Goal: Communication & Community: Answer question/provide support

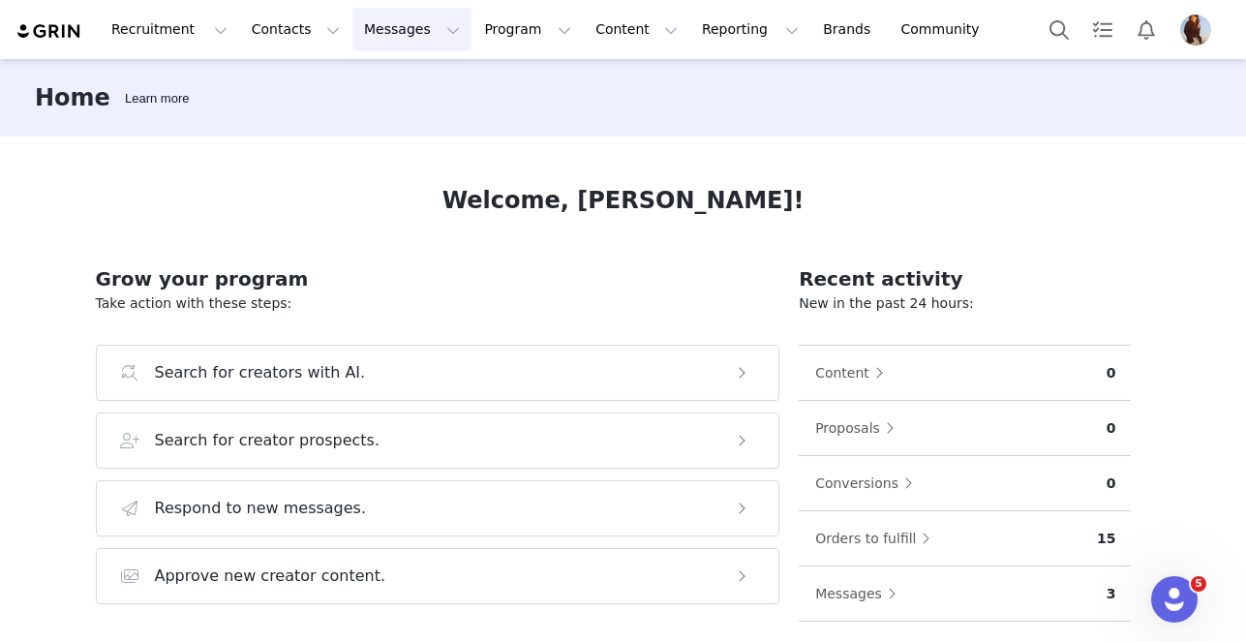
click at [387, 24] on button "Messages Messages" at bounding box center [411, 30] width 119 height 44
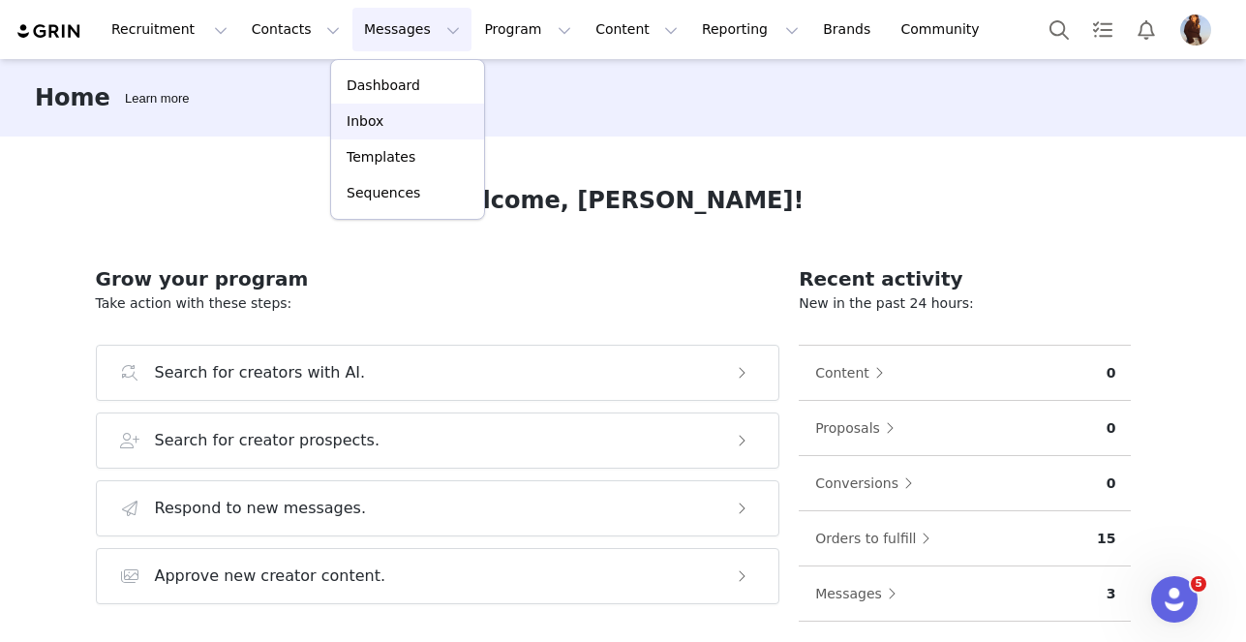
click at [388, 122] on div "Inbox" at bounding box center [408, 121] width 130 height 20
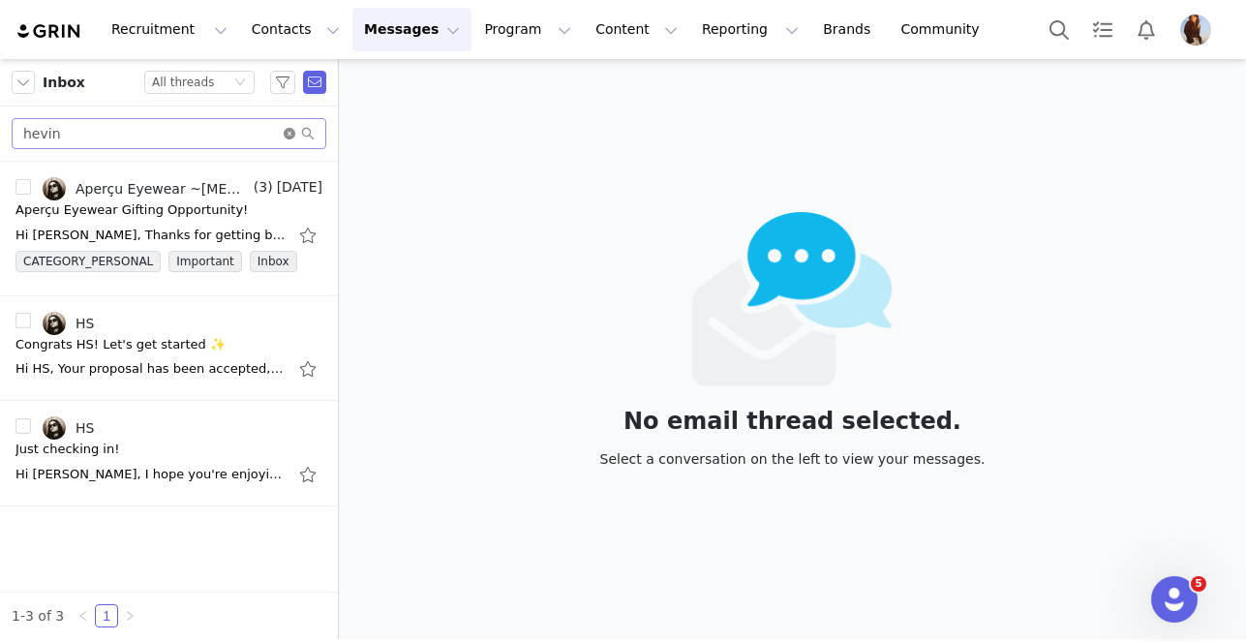
click at [292, 129] on icon "icon: close-circle" at bounding box center [290, 134] width 12 height 12
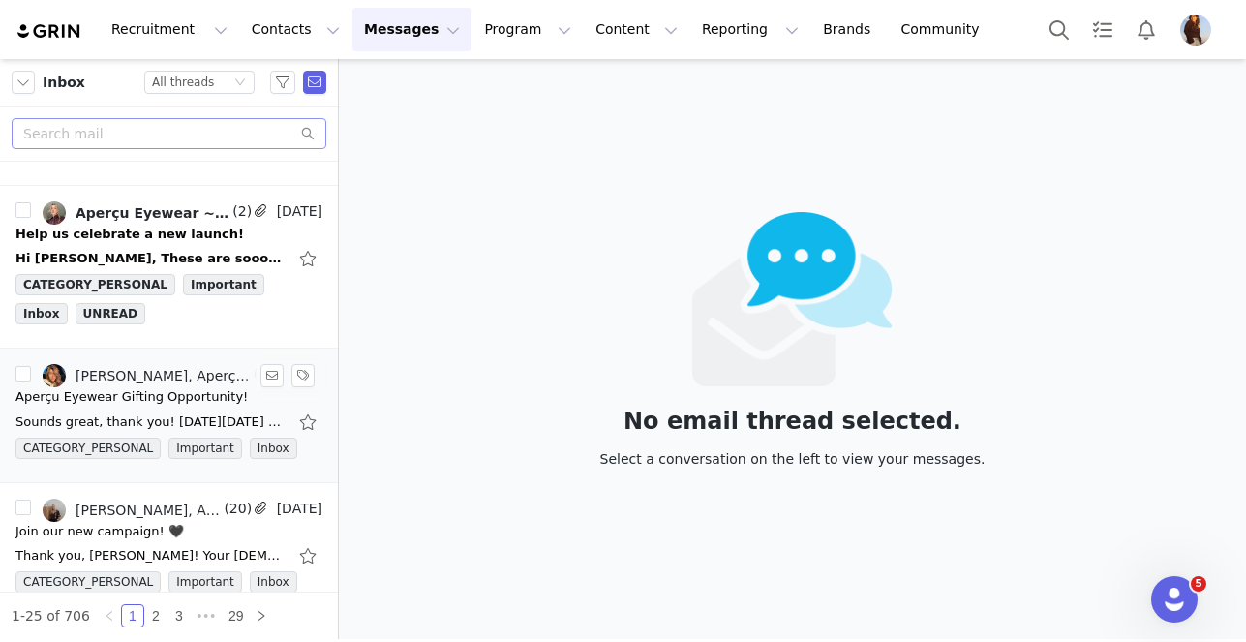
scroll to position [142, 0]
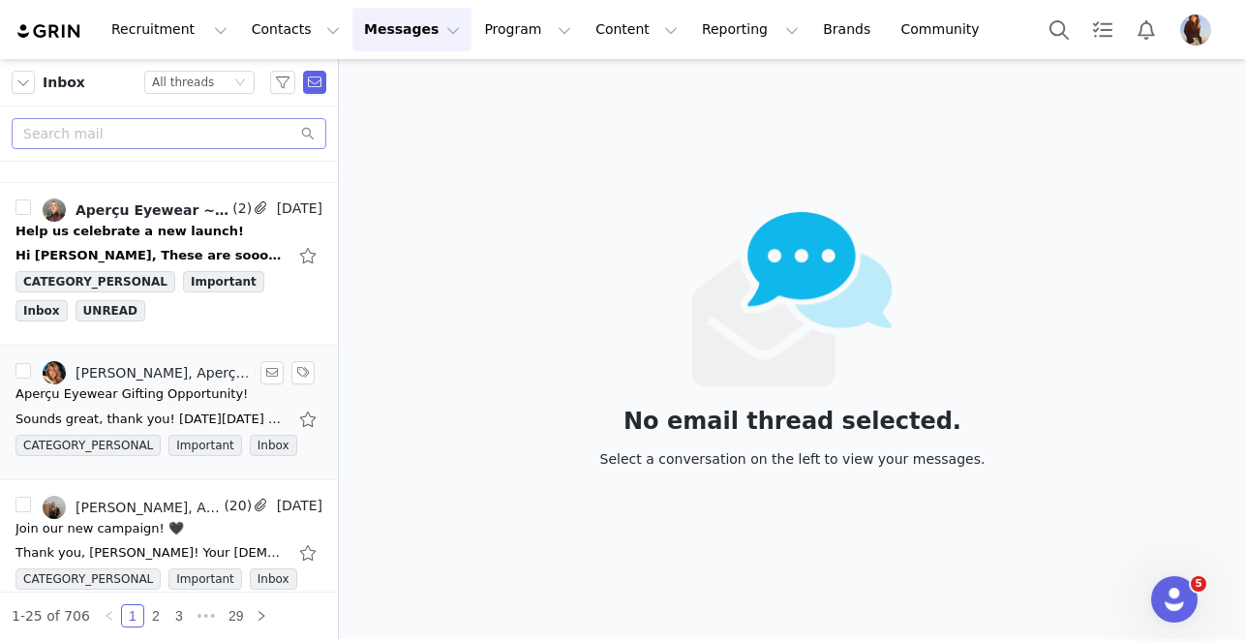
click at [177, 369] on div "[PERSON_NAME], Aperçu Eyewear ~[MEDICAL_DATA] Program~" at bounding box center [163, 372] width 174 height 15
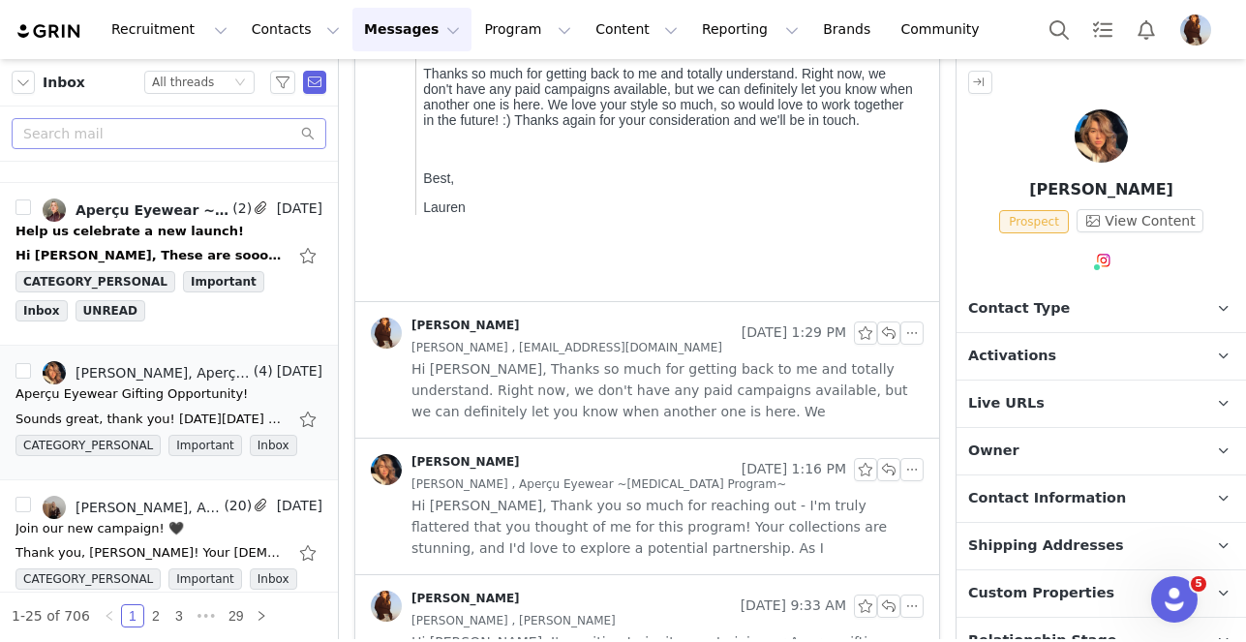
scroll to position [429, 0]
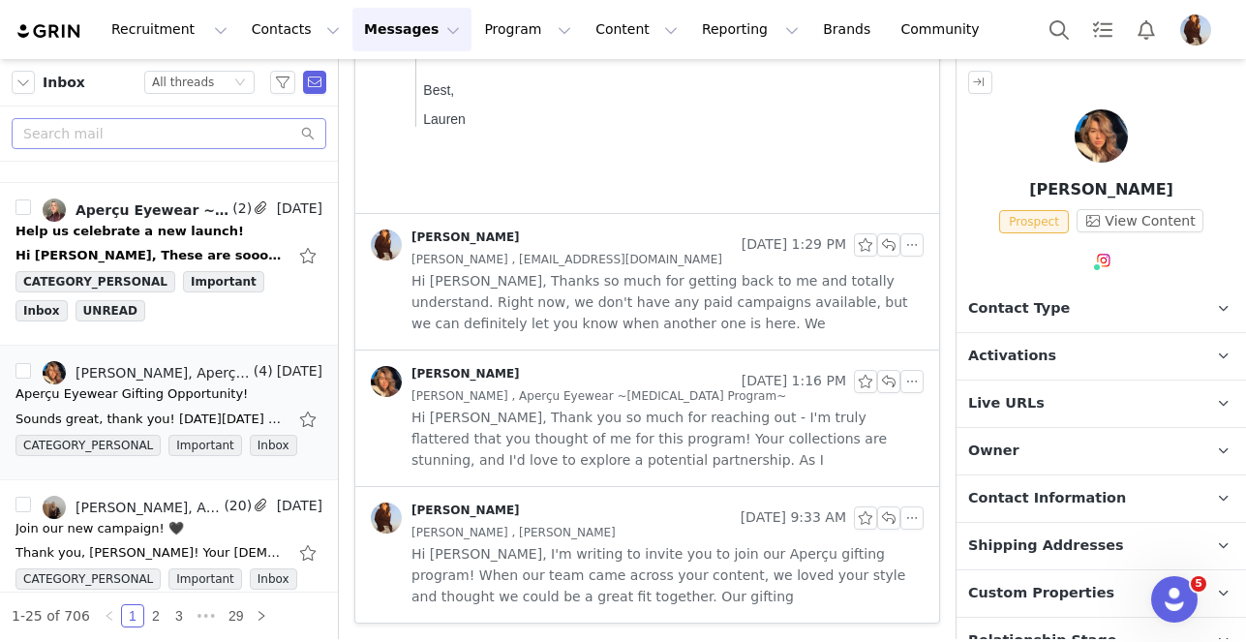
click at [529, 577] on span "Hi [PERSON_NAME], I'm writing to invite you to join our Aperçu gifting program!…" at bounding box center [668, 575] width 512 height 64
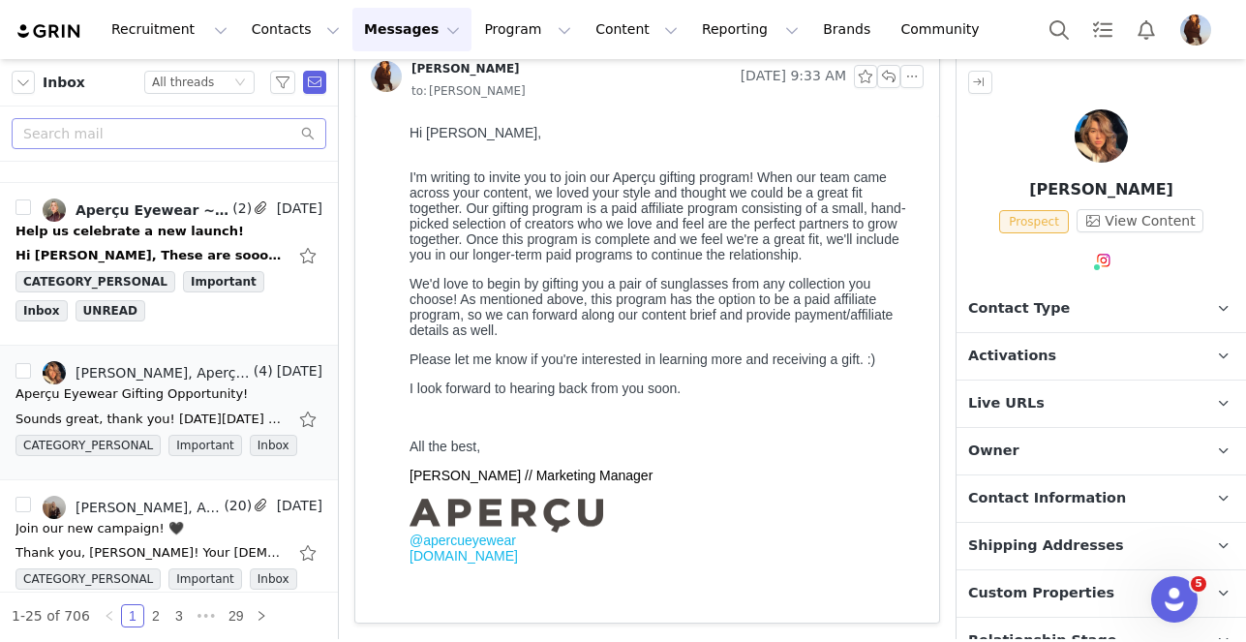
scroll to position [862, 0]
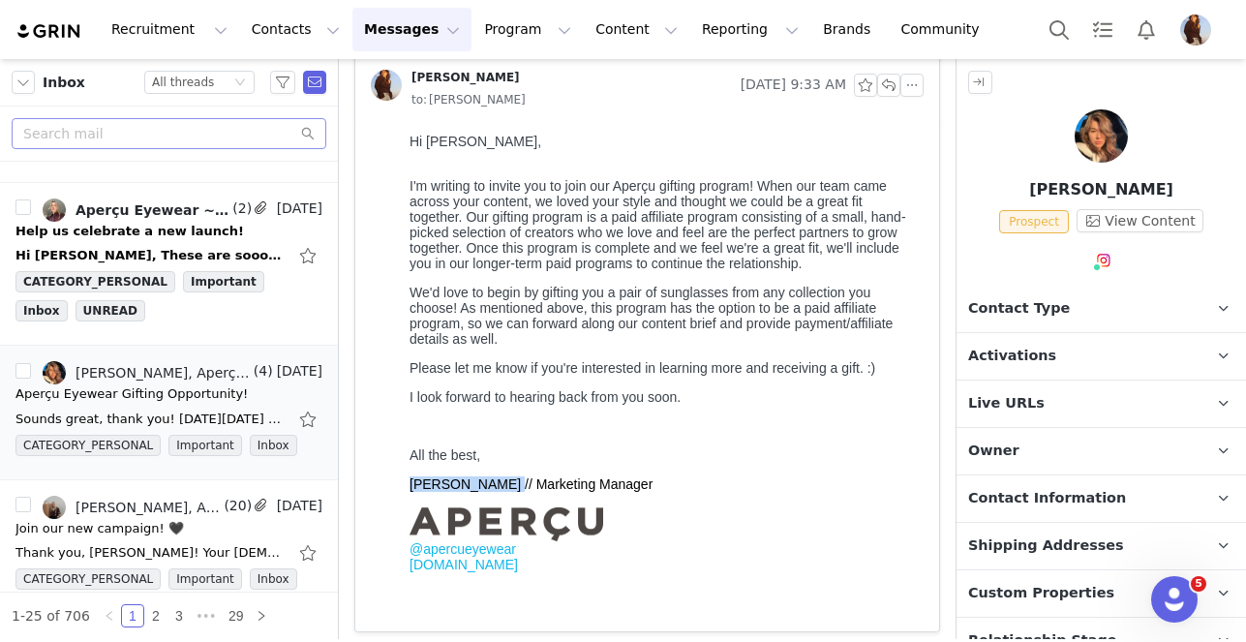
drag, startPoint x: 402, startPoint y: 491, endPoint x: 506, endPoint y: 482, distance: 104.9
click html "Hi [PERSON_NAME], I'm writing to invite you to join our Aperçu gifting program!…"
copy span "[PERSON_NAME]"
